Goal: Task Accomplishment & Management: Use online tool/utility

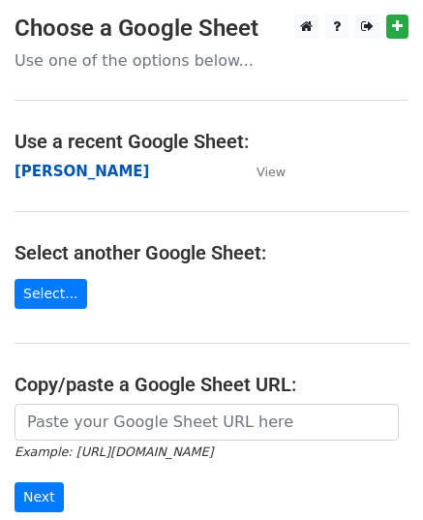
click at [37, 169] on strong "[PERSON_NAME]" at bounding box center [82, 171] width 134 height 17
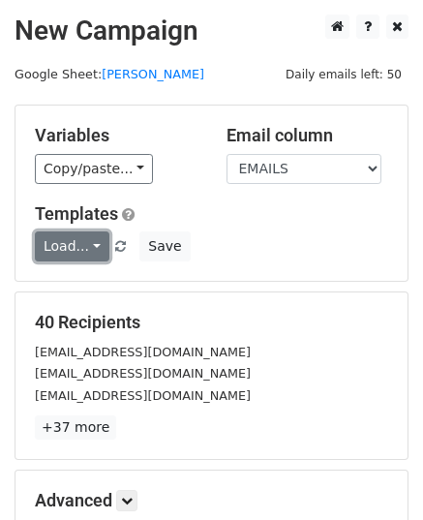
click at [87, 253] on link "Load..." at bounding box center [72, 246] width 74 height 30
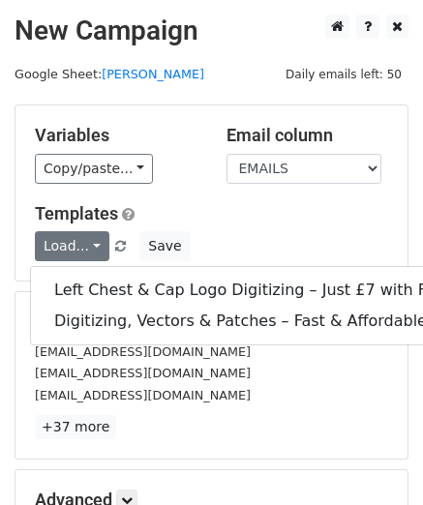
click at [186, 208] on h5 "Templates" at bounding box center [211, 213] width 353 height 21
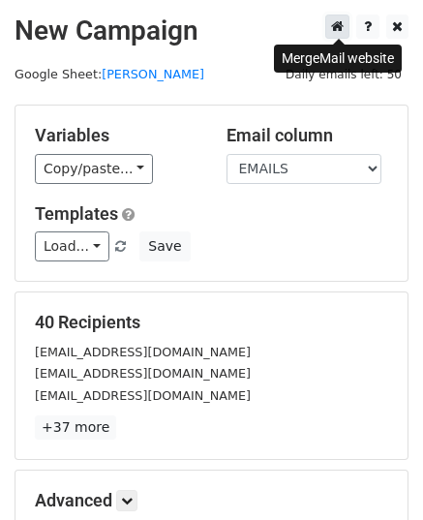
click at [336, 26] on icon at bounding box center [337, 26] width 13 height 14
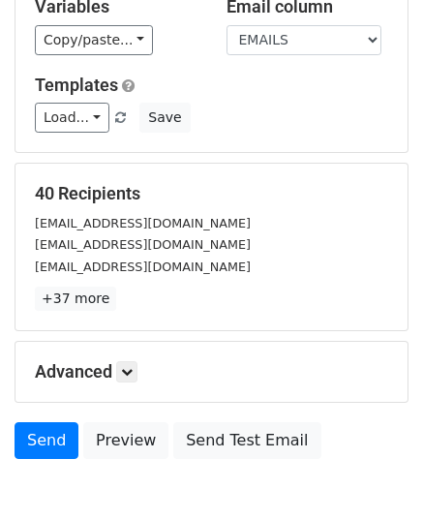
scroll to position [228, 0]
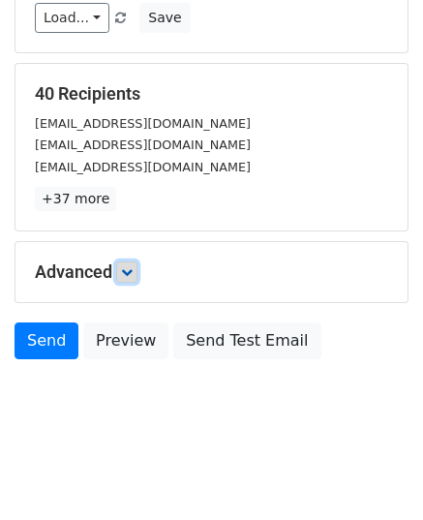
click at [134, 278] on link at bounding box center [126, 271] width 21 height 21
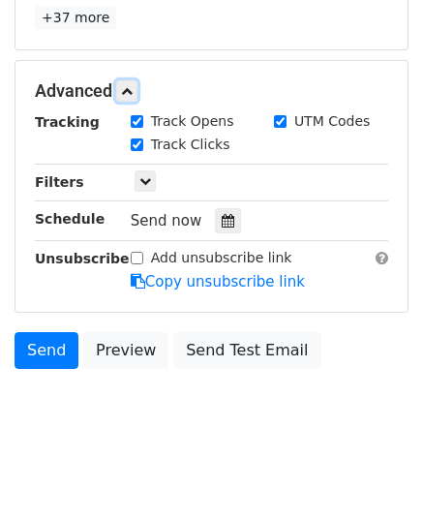
scroll to position [417, 0]
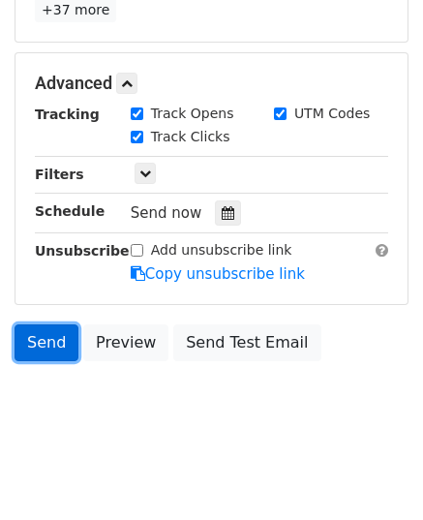
click at [34, 346] on link "Send" at bounding box center [47, 342] width 64 height 37
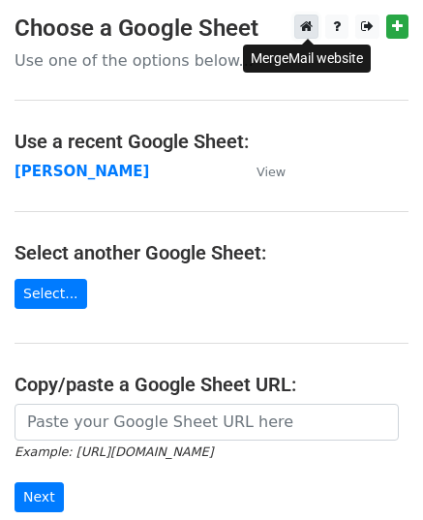
click at [310, 33] on icon at bounding box center [306, 26] width 13 height 14
